Goal: Task Accomplishment & Management: Use online tool/utility

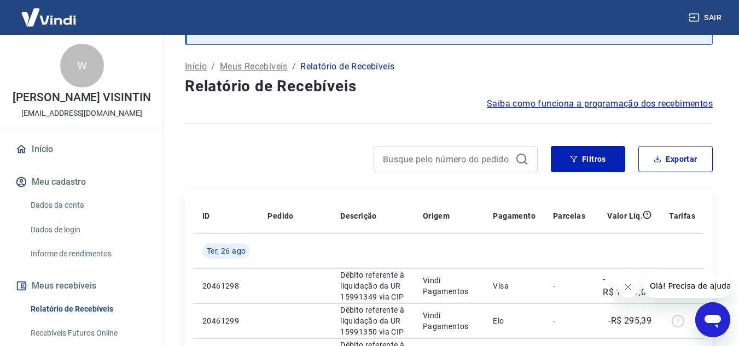
scroll to position [164, 0]
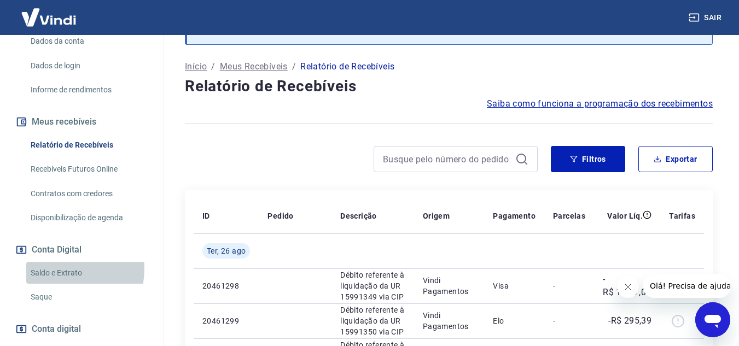
click at [62, 281] on link "Saldo e Extrato" at bounding box center [88, 273] width 124 height 22
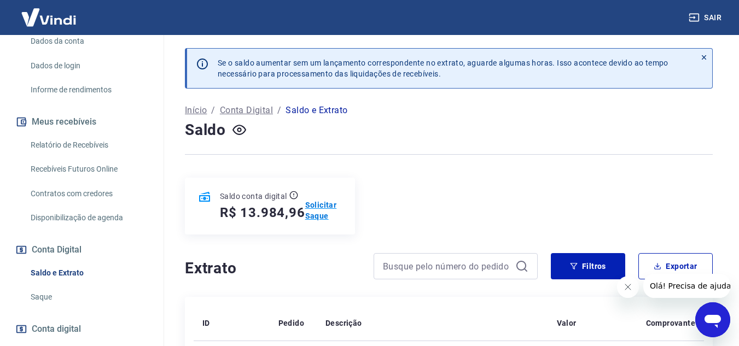
click at [317, 211] on p "Solicitar Saque" at bounding box center [323, 211] width 37 height 22
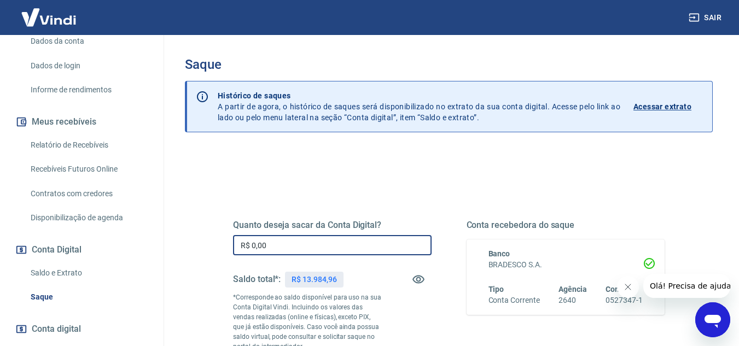
click at [286, 245] on input "R$ 0,00" at bounding box center [332, 245] width 199 height 20
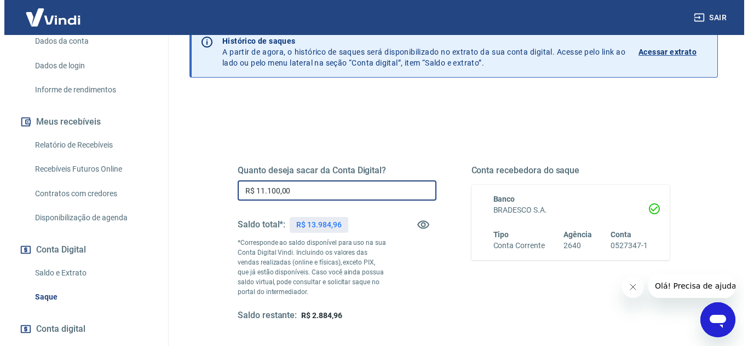
scroll to position [109, 0]
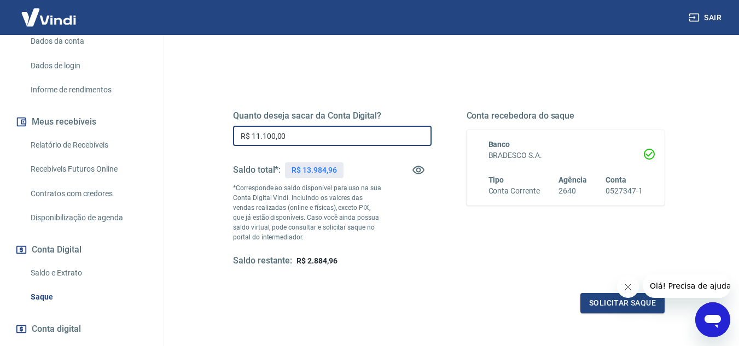
type input "R$ 11.100,00"
click at [419, 260] on div "Saldo restante: R$ 2.884,96" at bounding box center [332, 261] width 199 height 11
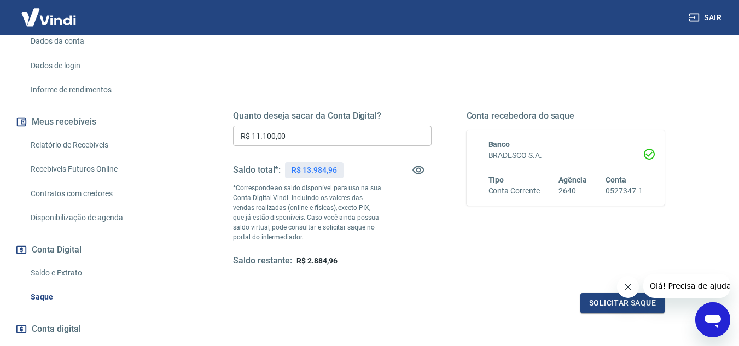
click at [633, 288] on button "Fechar mensagem da empresa" at bounding box center [628, 287] width 22 height 22
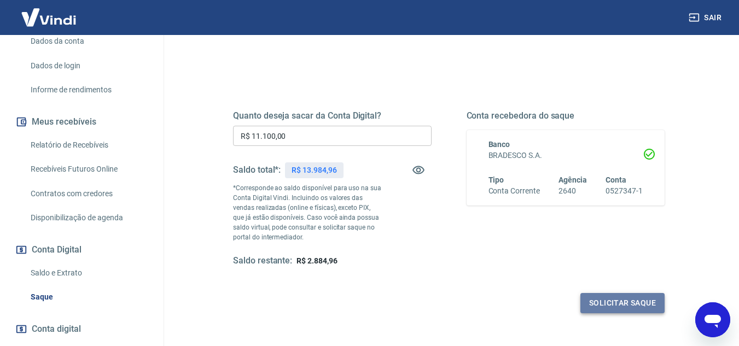
click at [616, 301] on button "Solicitar saque" at bounding box center [623, 303] width 84 height 20
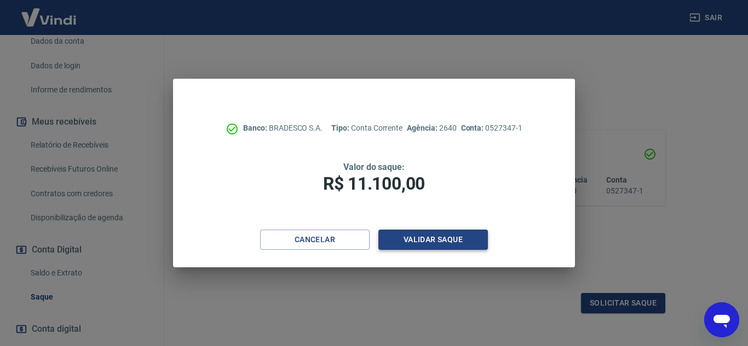
click at [429, 238] on button "Validar saque" at bounding box center [432, 240] width 109 height 20
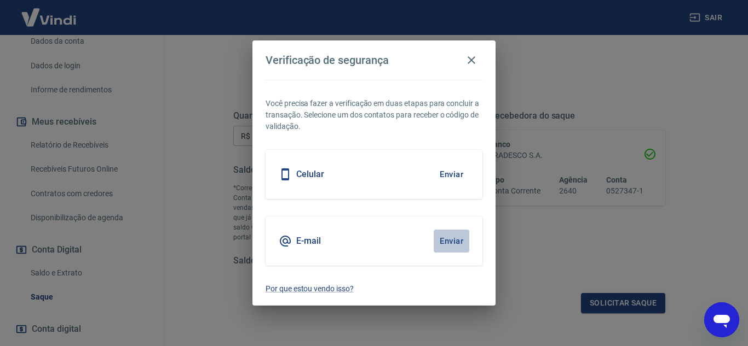
click at [449, 242] on button "Enviar" at bounding box center [451, 241] width 36 height 23
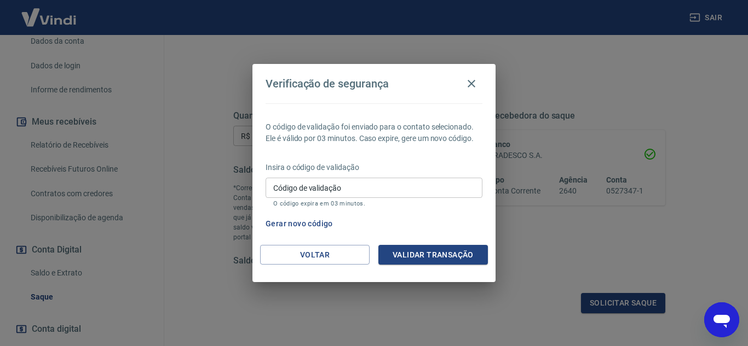
click at [342, 189] on input "Código de validação" at bounding box center [373, 188] width 217 height 20
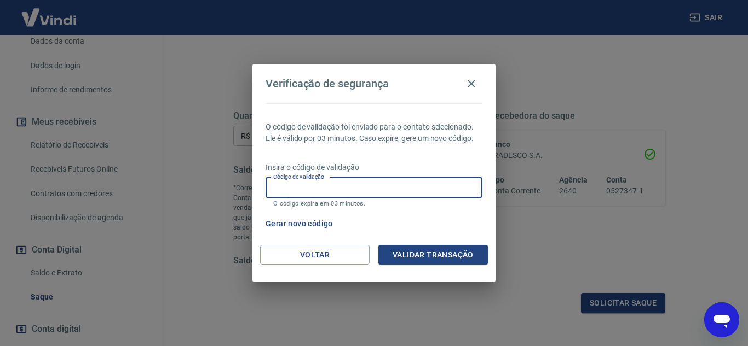
paste input "717985"
type input "717985"
click at [424, 254] on button "Validar transação" at bounding box center [432, 255] width 109 height 20
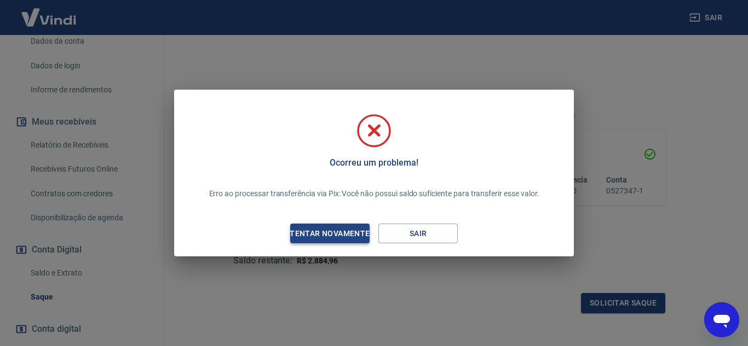
click at [315, 229] on div "Tentar novamente" at bounding box center [329, 234] width 106 height 14
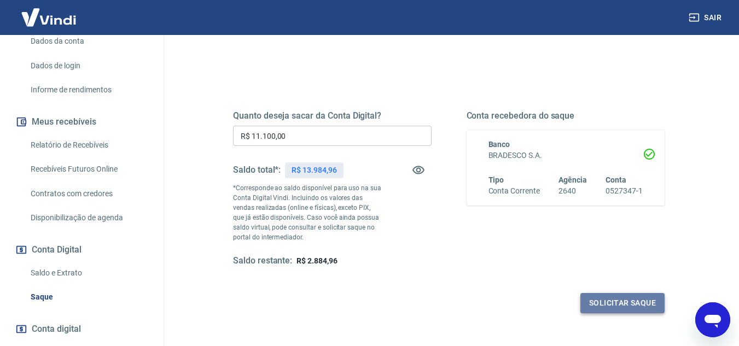
click at [613, 298] on button "Solicitar saque" at bounding box center [623, 303] width 84 height 20
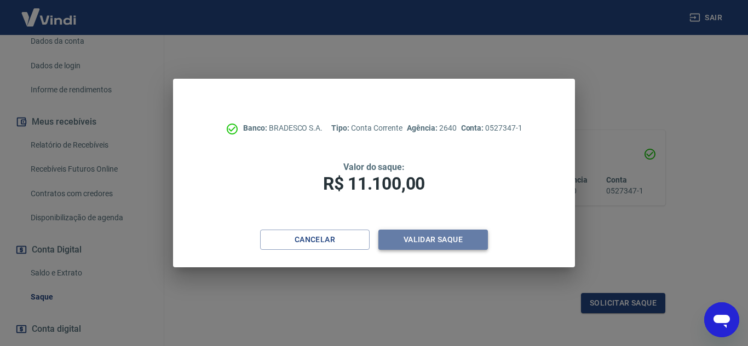
click at [444, 236] on button "Validar saque" at bounding box center [432, 240] width 109 height 20
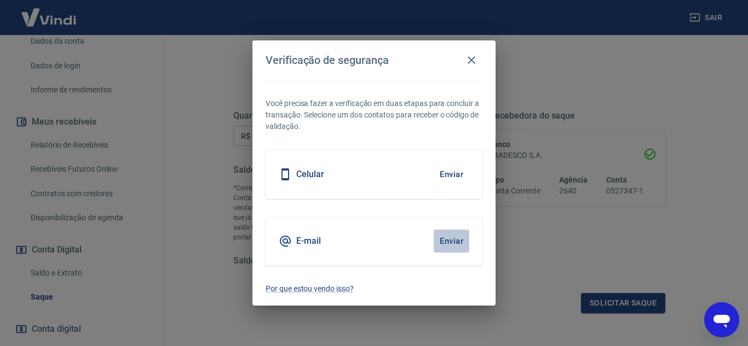
click at [455, 238] on button "Enviar" at bounding box center [451, 241] width 36 height 23
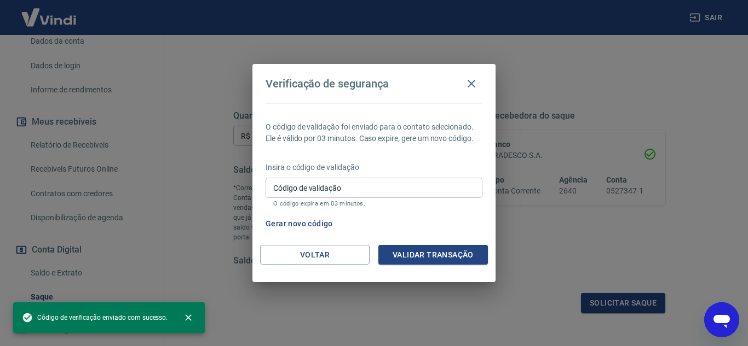
click at [327, 195] on input "Código de validação" at bounding box center [373, 188] width 217 height 20
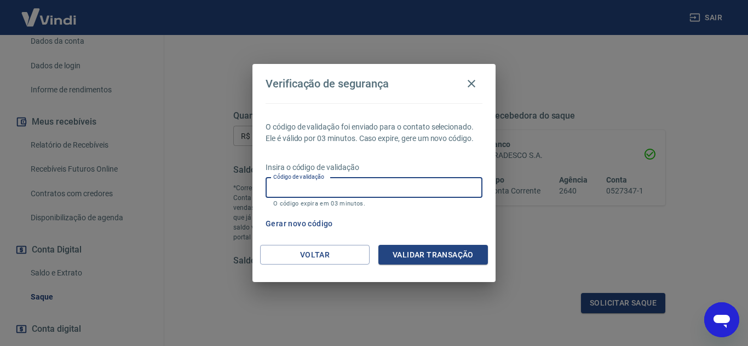
paste input "548283"
type input "548283"
click at [421, 255] on button "Validar transação" at bounding box center [432, 255] width 109 height 20
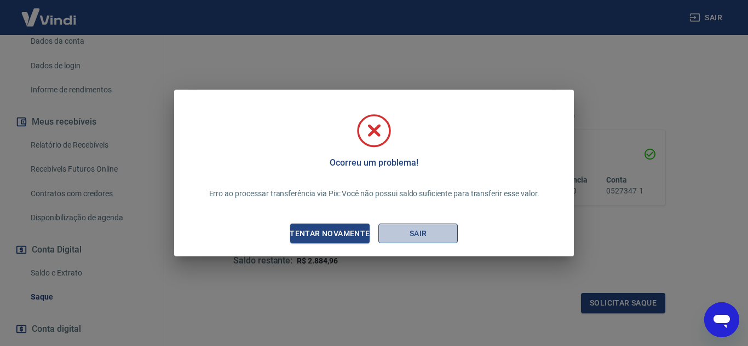
click at [413, 233] on button "Sair" at bounding box center [417, 234] width 79 height 20
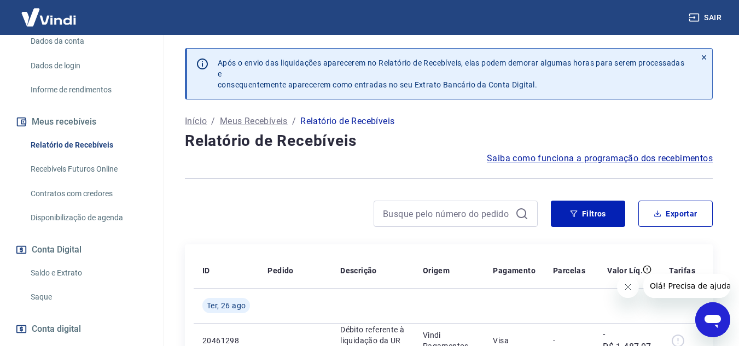
scroll to position [236, 0]
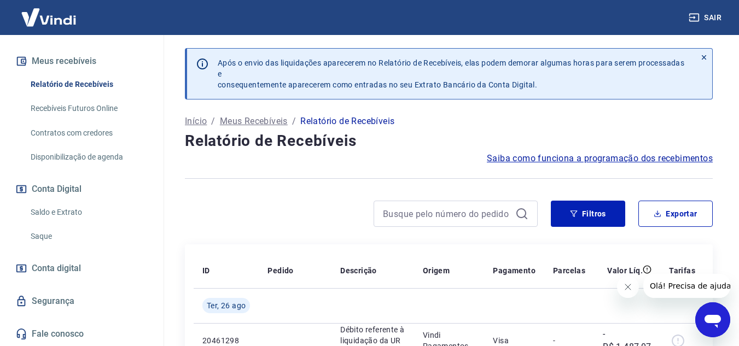
click at [51, 270] on span "Conta digital" at bounding box center [56, 268] width 49 height 15
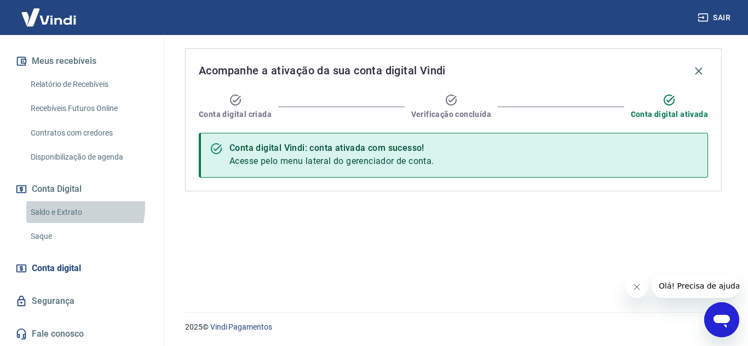
click at [72, 207] on link "Saldo e Extrato" at bounding box center [88, 212] width 124 height 22
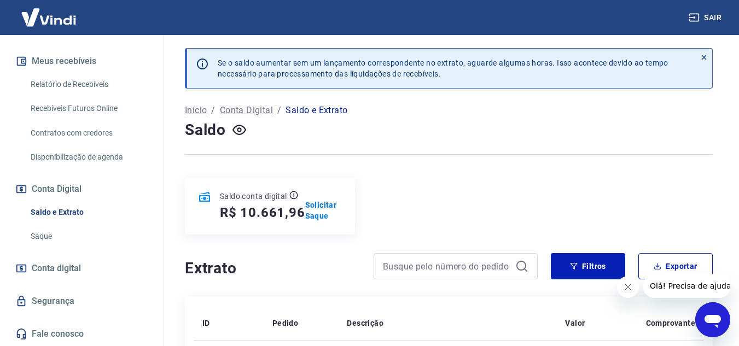
click at [449, 185] on div "Saldo conta digital R$ 10.661,96 Solicitar Saque" at bounding box center [449, 206] width 528 height 57
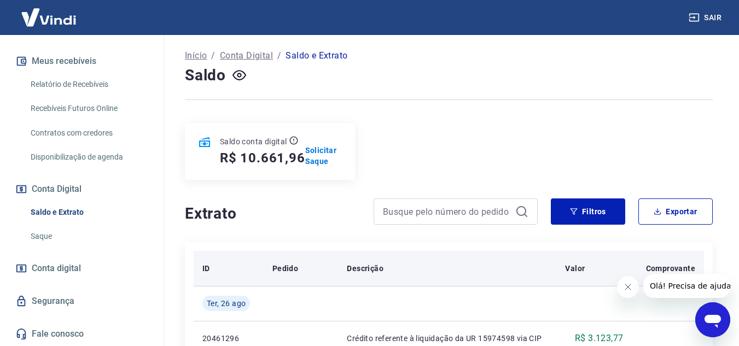
scroll to position [109, 0]
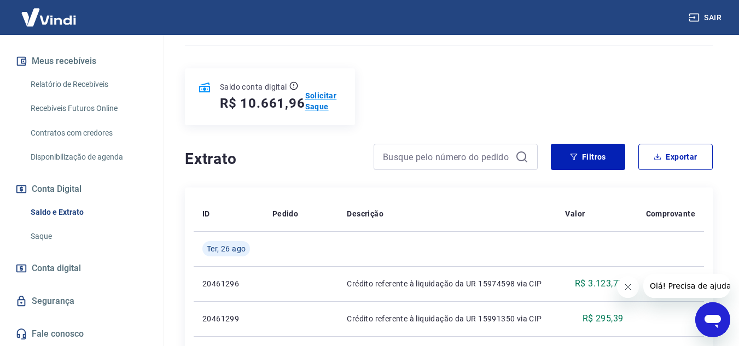
click at [323, 106] on p "Solicitar Saque" at bounding box center [323, 101] width 37 height 22
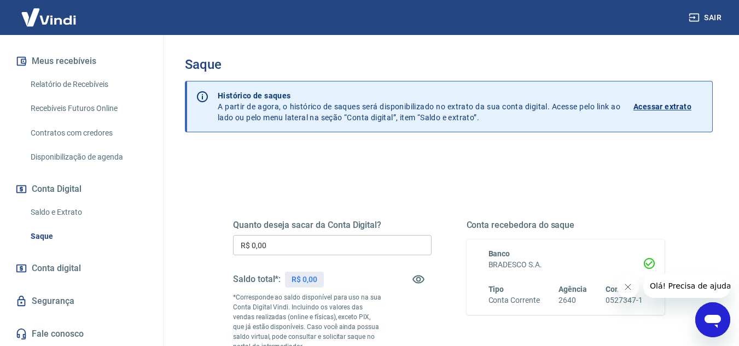
click at [287, 243] on input "R$ 0,00" at bounding box center [332, 245] width 199 height 20
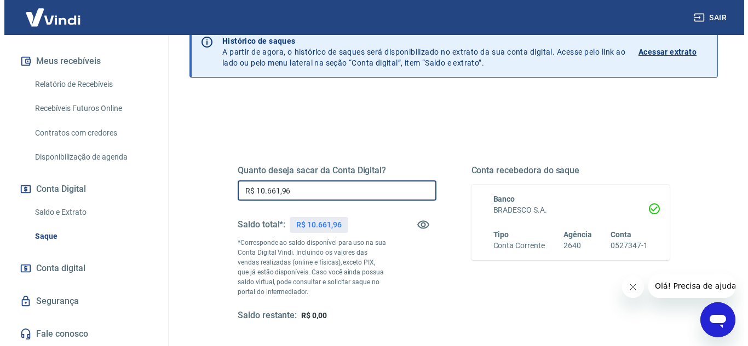
scroll to position [109, 0]
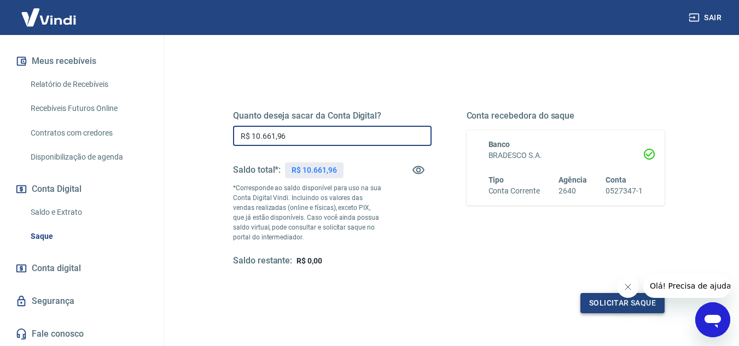
type input "R$ 10.661,96"
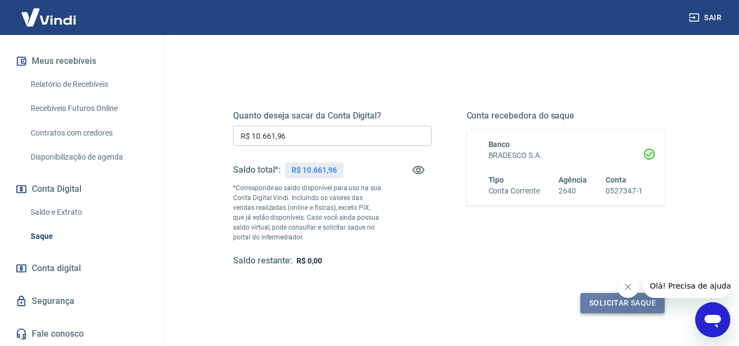
click at [601, 296] on button "Solicitar saque" at bounding box center [623, 303] width 84 height 20
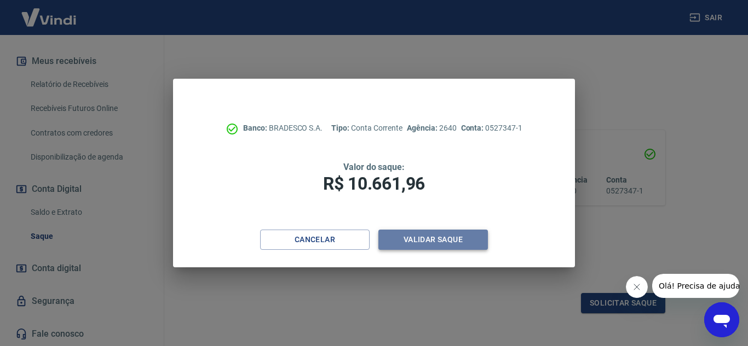
click at [424, 239] on button "Validar saque" at bounding box center [432, 240] width 109 height 20
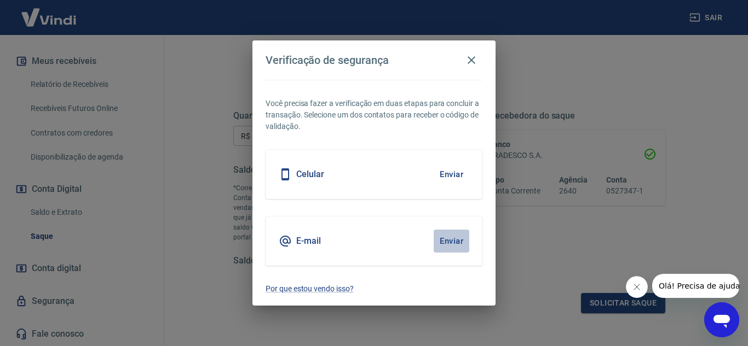
click at [445, 239] on button "Enviar" at bounding box center [451, 241] width 36 height 23
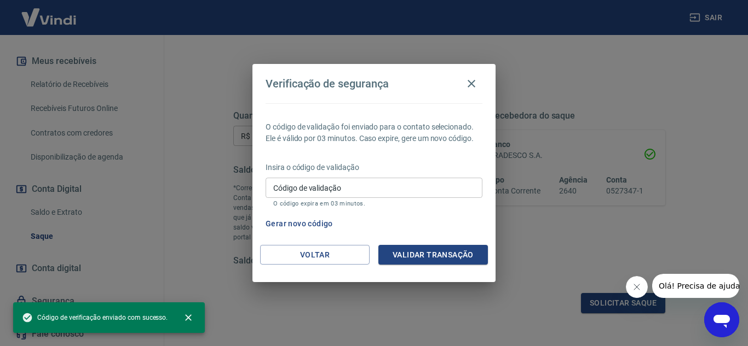
click at [289, 191] on input "Código de validação" at bounding box center [373, 188] width 217 height 20
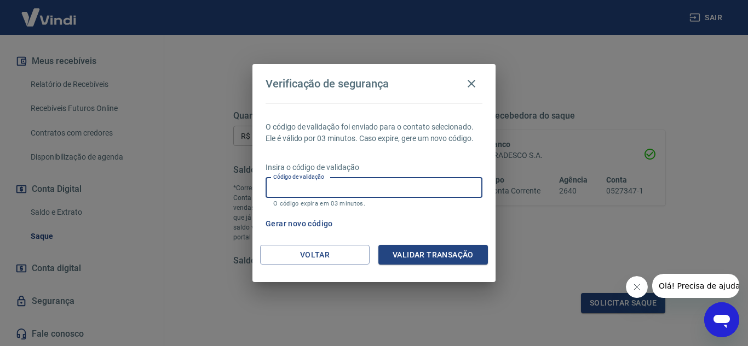
paste input "462163"
type input "462163"
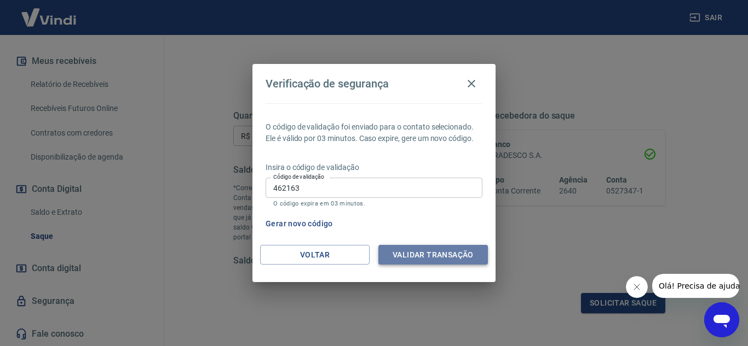
click at [412, 252] on button "Validar transação" at bounding box center [432, 255] width 109 height 20
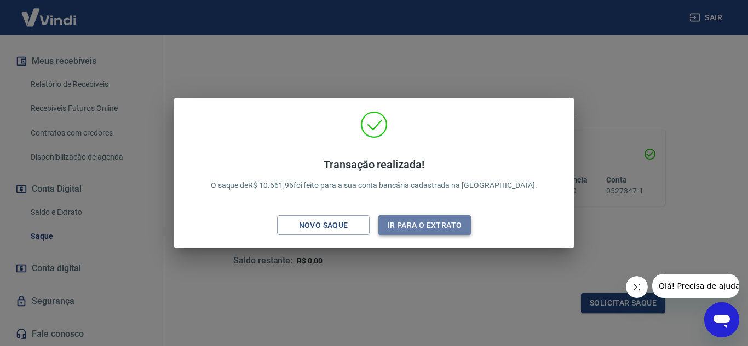
click at [432, 225] on button "Ir para o extrato" at bounding box center [424, 226] width 92 height 20
